Goal: Information Seeking & Learning: Check status

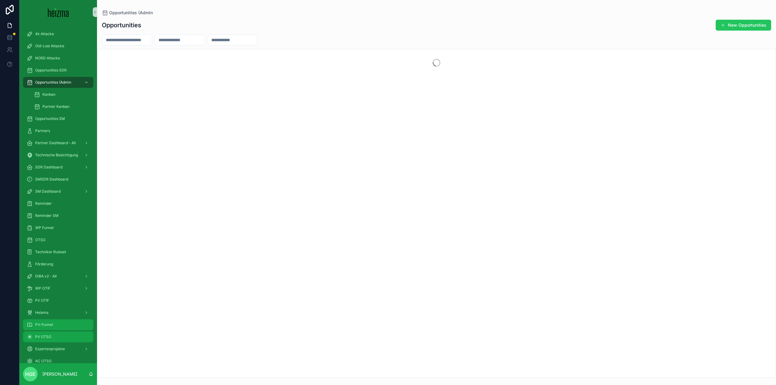
drag, startPoint x: 62, startPoint y: 320, endPoint x: 88, endPoint y: 314, distance: 27.0
click at [62, 320] on div "PV-Funnel" at bounding box center [58, 325] width 63 height 10
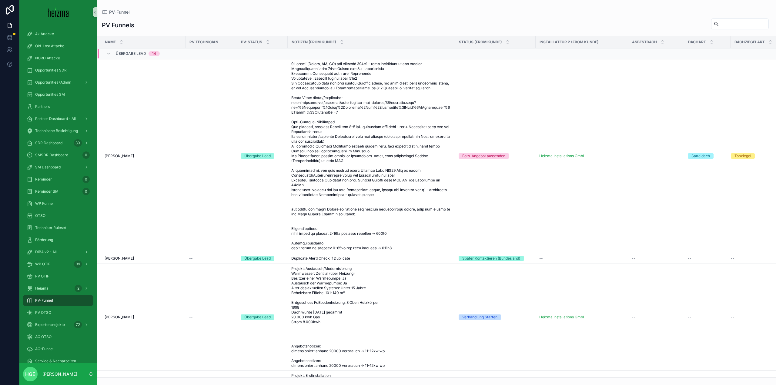
click at [728, 23] on input "scrollable content" at bounding box center [744, 24] width 50 height 8
type input "**********"
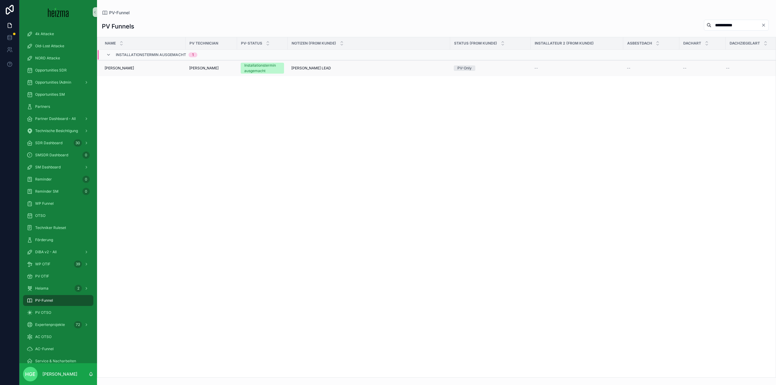
click at [166, 68] on div "[PERSON_NAME] [PERSON_NAME]" at bounding box center [143, 68] width 77 height 5
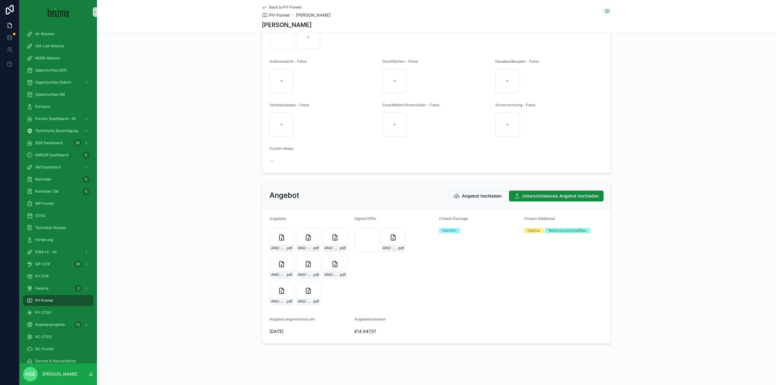
scroll to position [815, 0]
click at [387, 237] on div "ANG-PV-1690-Leichtfried-2025-04-22-(1)-(1)-(1) .pdf" at bounding box center [393, 240] width 24 height 24
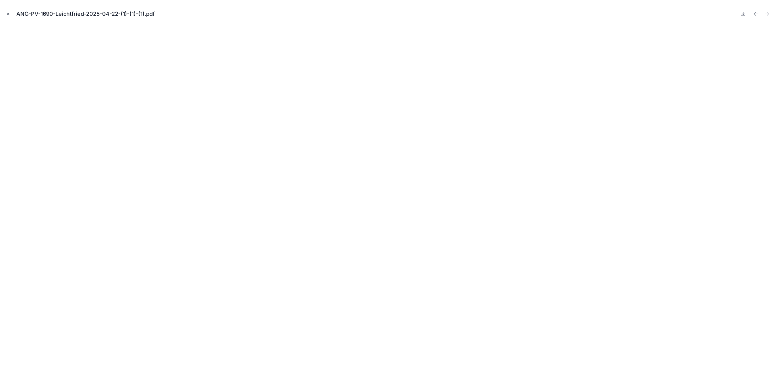
click at [7, 12] on icon "Close modal" at bounding box center [8, 14] width 4 height 4
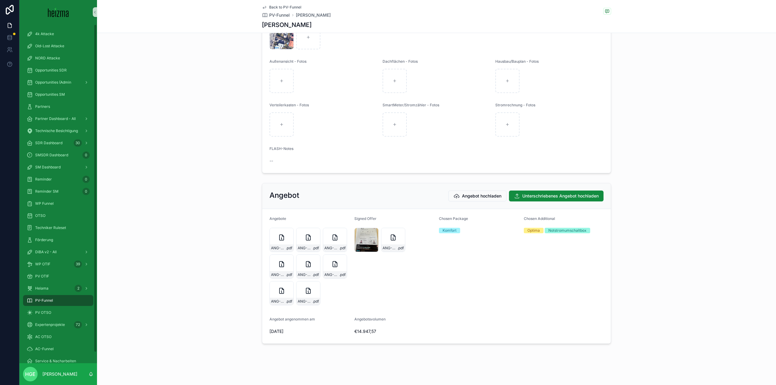
drag, startPoint x: 50, startPoint y: 295, endPoint x: 49, endPoint y: 298, distance: 3.2
click at [50, 295] on link "PV-Funnel" at bounding box center [58, 300] width 70 height 11
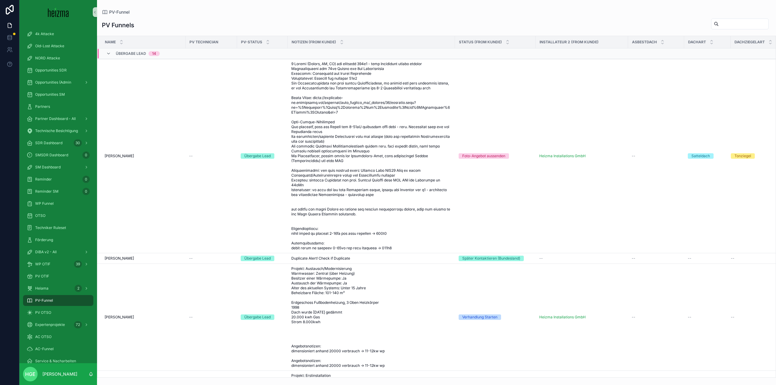
click at [49, 301] on span "PV-Funnel" at bounding box center [44, 300] width 18 height 5
click at [51, 300] on span "PV-Funnel" at bounding box center [44, 300] width 18 height 5
click at [724, 25] on input "scrollable content" at bounding box center [744, 24] width 50 height 8
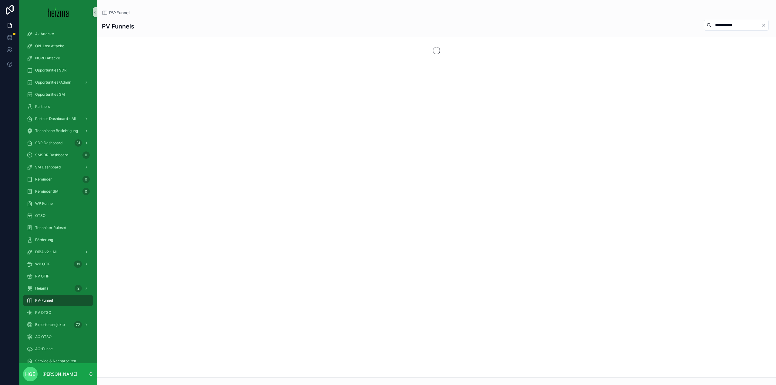
type input "**********"
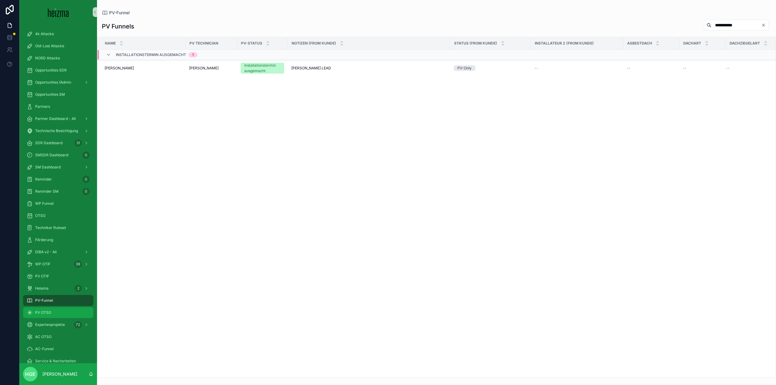
click at [42, 308] on div "PV OTSO" at bounding box center [58, 313] width 63 height 10
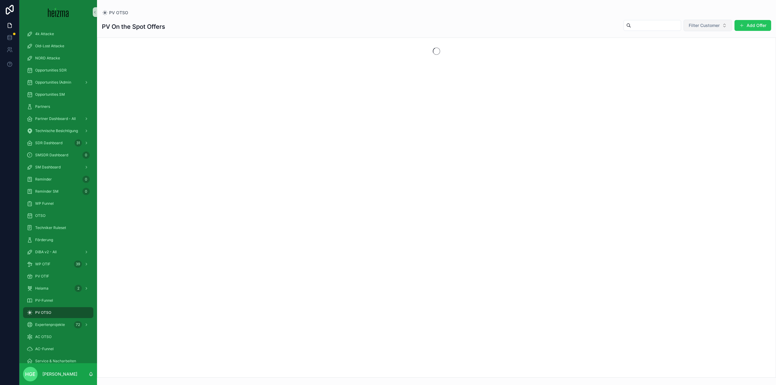
click at [708, 29] on button "Filter Customer" at bounding box center [708, 26] width 49 height 12
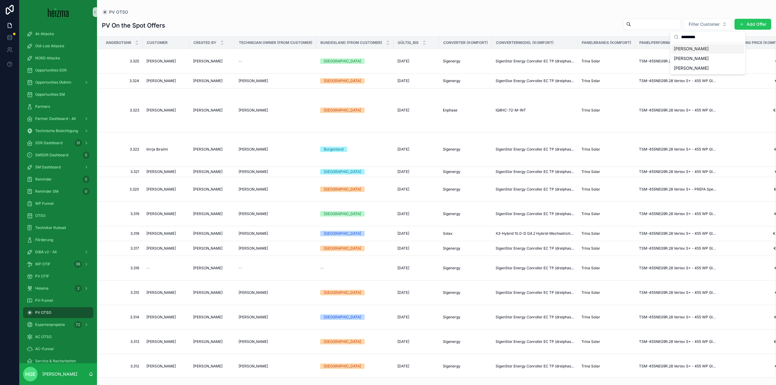
type input "*********"
click at [704, 46] on span "[PERSON_NAME]" at bounding box center [691, 49] width 35 height 6
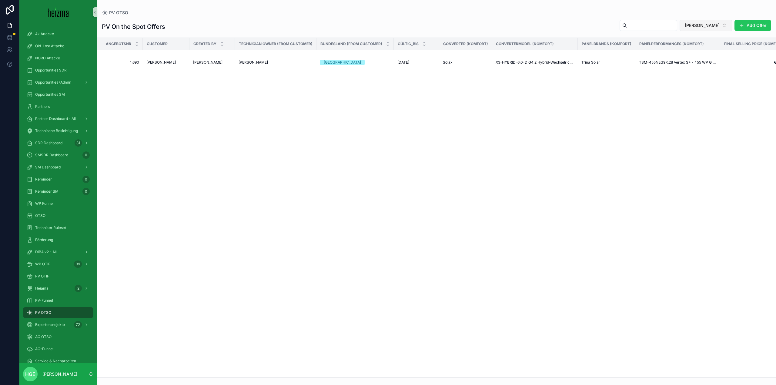
click at [700, 27] on span "[PERSON_NAME]" at bounding box center [702, 25] width 35 height 6
type input "********"
click at [701, 69] on span "[PERSON_NAME]" at bounding box center [688, 69] width 35 height 6
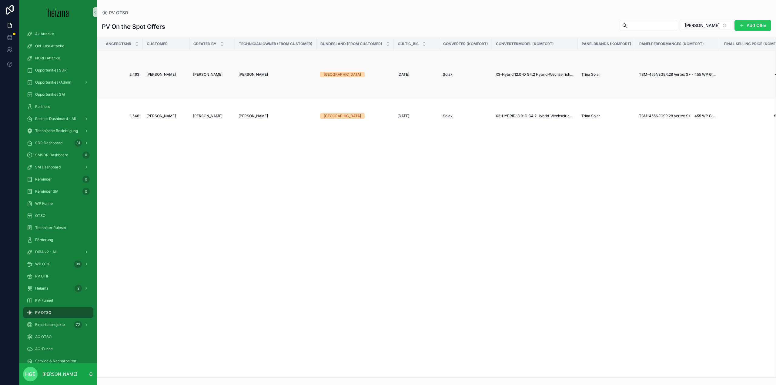
click at [162, 73] on span "[PERSON_NAME]" at bounding box center [160, 74] width 29 height 5
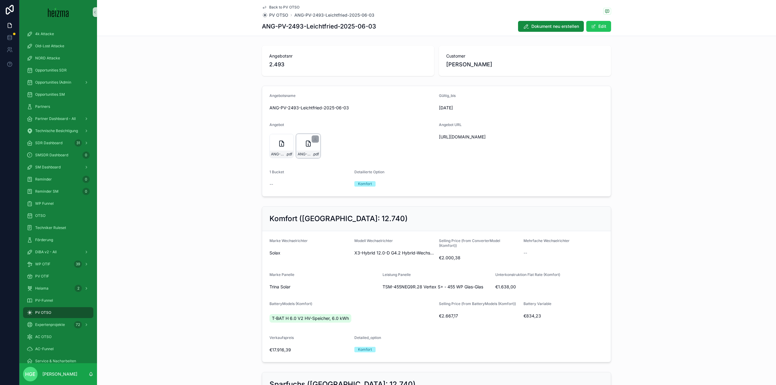
click at [306, 150] on div "ANG-PV-2493-Leichtfried-2025-06-03 .pdf" at bounding box center [308, 146] width 24 height 24
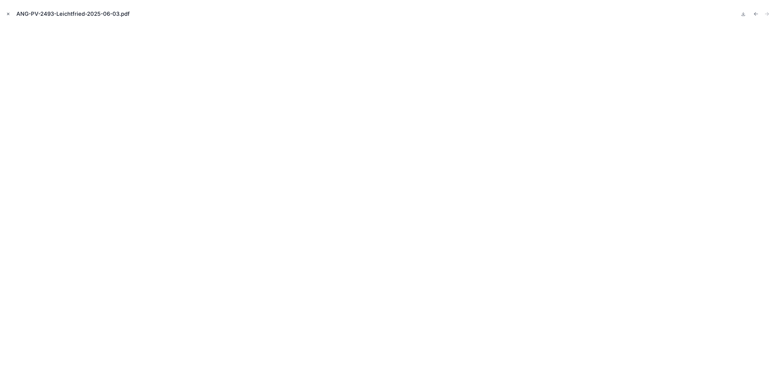
click at [7, 13] on icon "Close modal" at bounding box center [8, 14] width 4 height 4
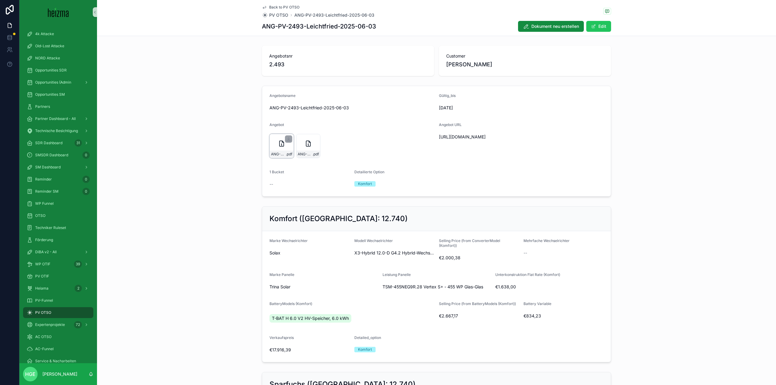
click at [281, 147] on icon "scrollable content" at bounding box center [281, 143] width 7 height 7
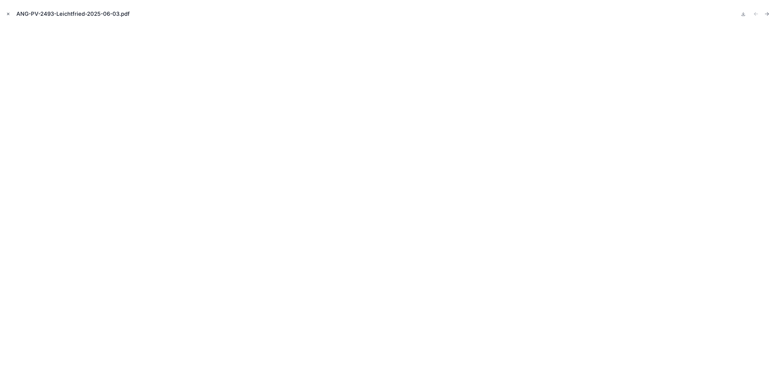
click at [7, 14] on icon "Close modal" at bounding box center [8, 14] width 4 height 4
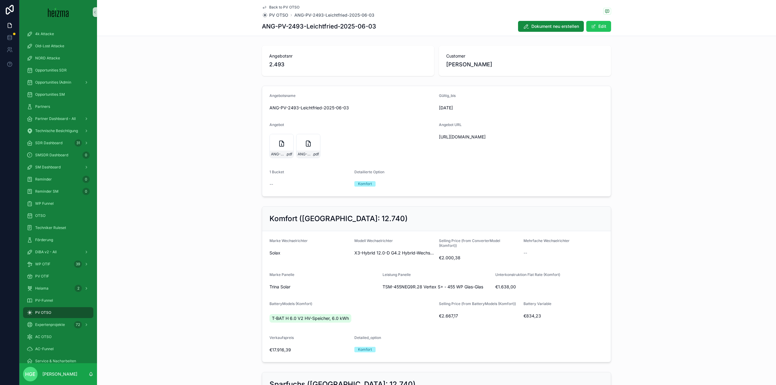
click at [279, 7] on span "Back to PV OTSO" at bounding box center [284, 7] width 30 height 5
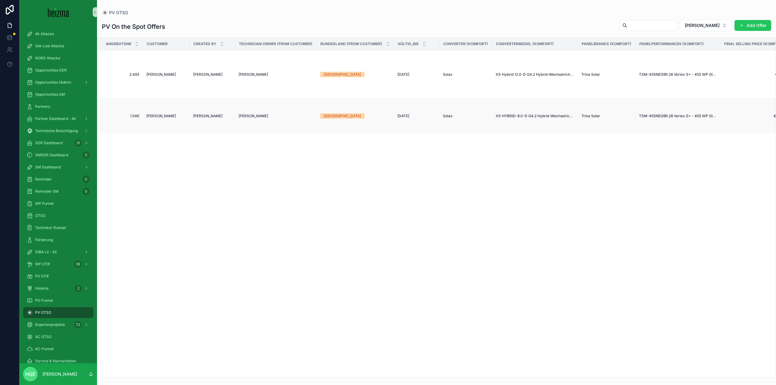
click at [173, 117] on span "[PERSON_NAME]" at bounding box center [160, 116] width 29 height 5
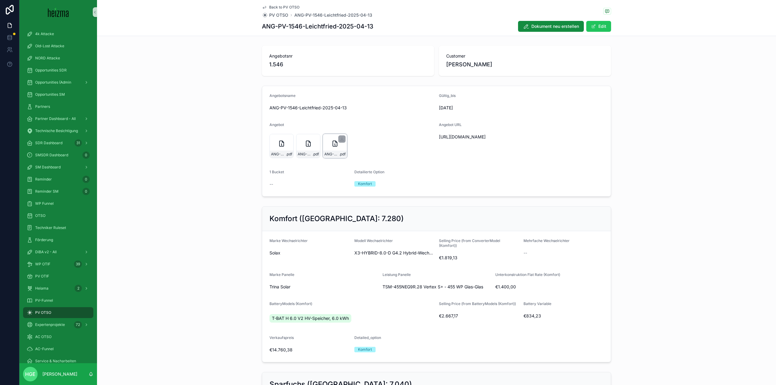
click at [333, 144] on icon "scrollable content" at bounding box center [335, 143] width 4 height 5
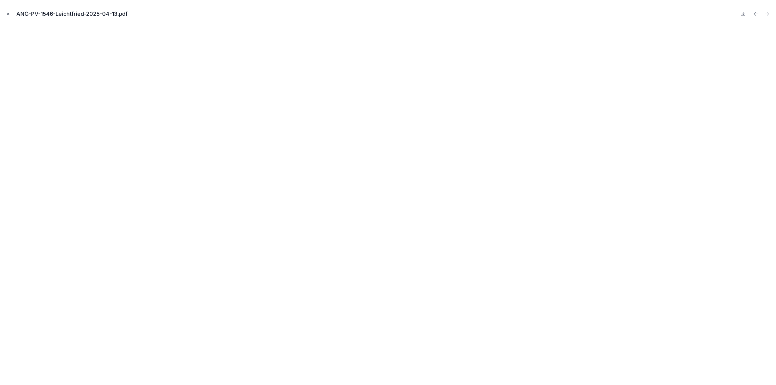
click at [7, 15] on icon "Close modal" at bounding box center [8, 14] width 4 height 4
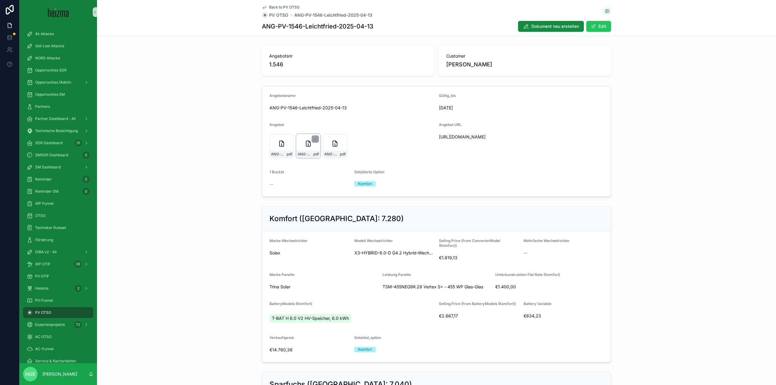
click at [304, 151] on div "ANG-PV-1546-Leichtfried-2025-04-13 .pdf" at bounding box center [309, 154] width 24 height 7
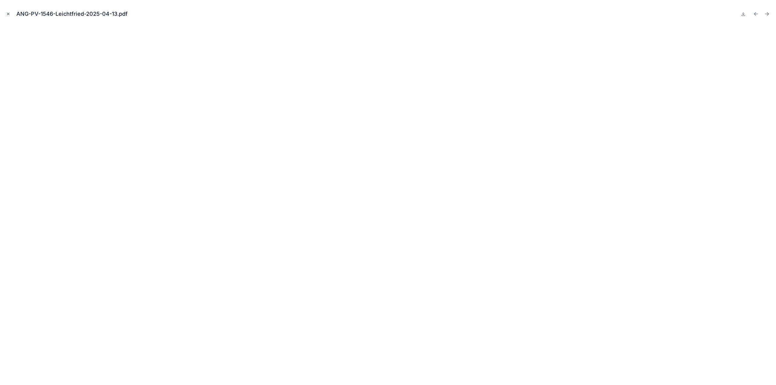
click at [8, 14] on icon "Close modal" at bounding box center [8, 14] width 4 height 4
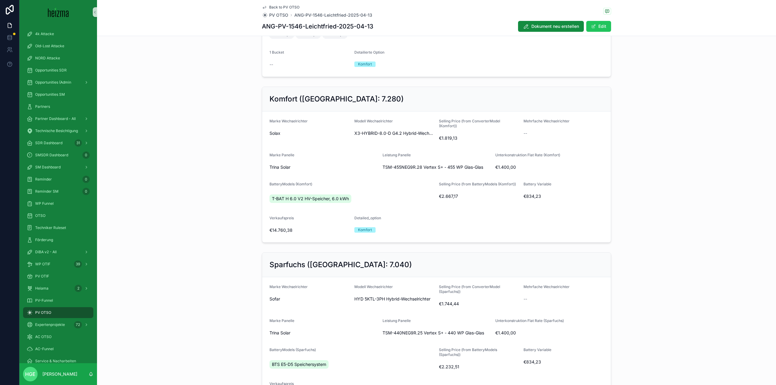
scroll to position [91, 0]
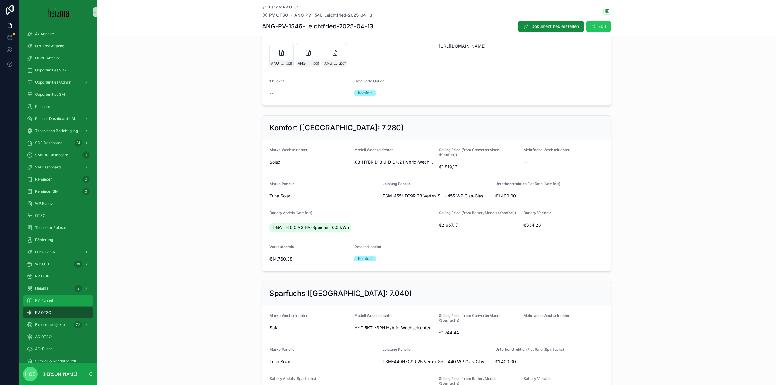
click at [55, 305] on div "PV-Funnel" at bounding box center [58, 301] width 63 height 10
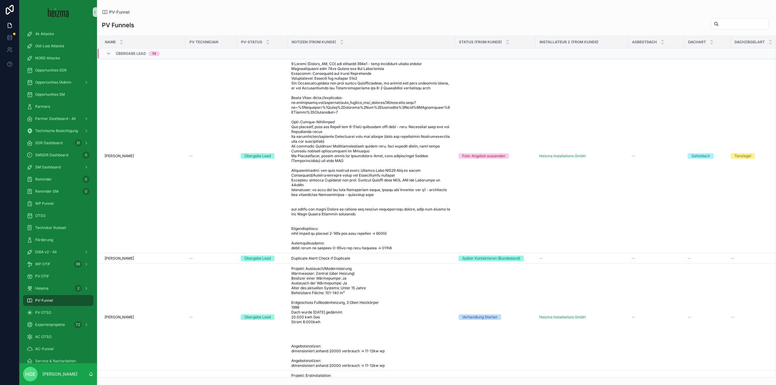
click at [719, 20] on input "scrollable content" at bounding box center [744, 24] width 50 height 8
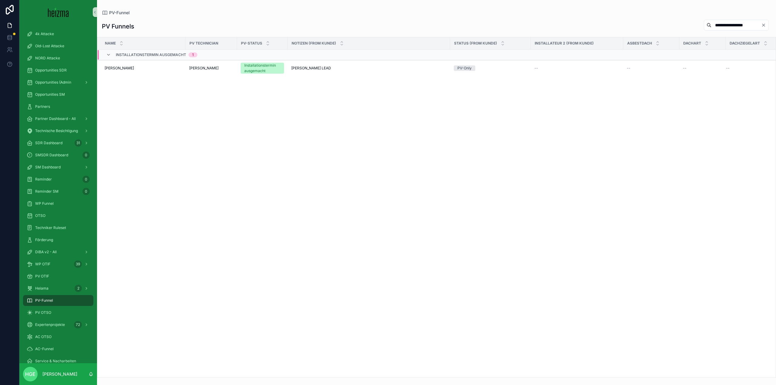
drag, startPoint x: 734, startPoint y: 27, endPoint x: 676, endPoint y: 28, distance: 58.5
click at [676, 28] on div "**********" at bounding box center [437, 26] width 670 height 14
type input "*"
type input "**********"
